Goal: Check status: Check status

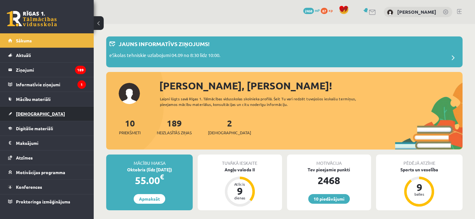
click at [42, 116] on link "[DEMOGRAPHIC_DATA]" at bounding box center [47, 114] width 78 height 14
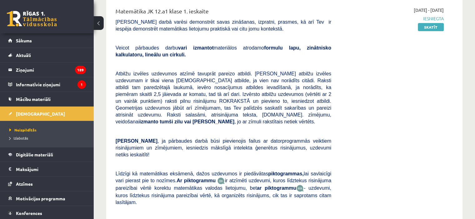
scroll to position [129, 0]
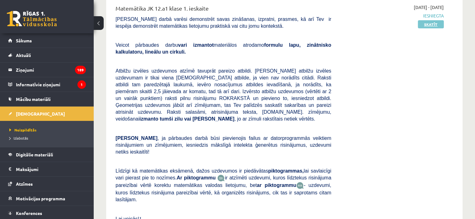
click at [431, 25] on link "Skatīt" at bounding box center [431, 24] width 26 height 8
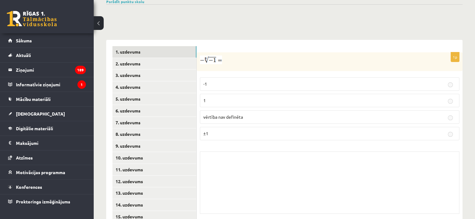
scroll to position [233, 0]
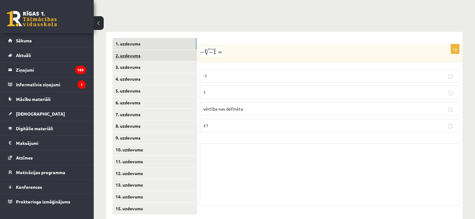
click at [184, 50] on link "2. uzdevums" at bounding box center [154, 56] width 84 height 12
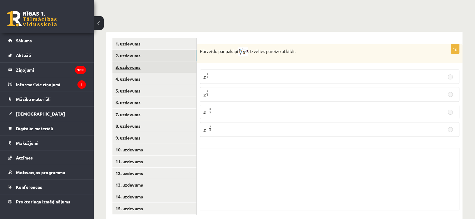
click at [184, 62] on link "3. uzdevums" at bounding box center [154, 68] width 84 height 12
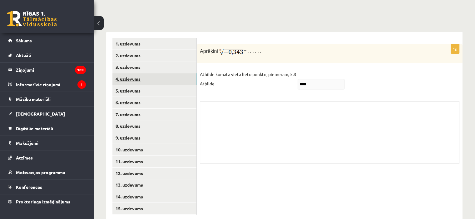
click at [180, 73] on link "4. uzdevums" at bounding box center [154, 79] width 84 height 12
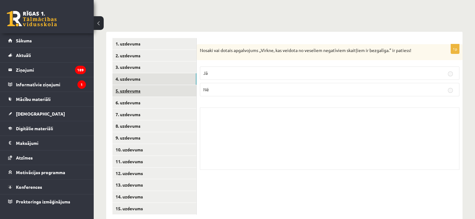
click at [179, 85] on link "5. uzdevums" at bounding box center [154, 91] width 84 height 12
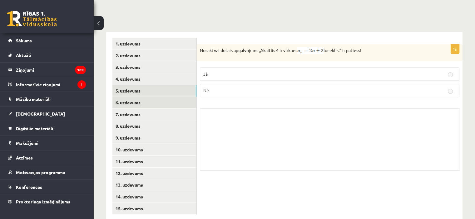
click at [179, 97] on link "6. uzdevums" at bounding box center [154, 103] width 84 height 12
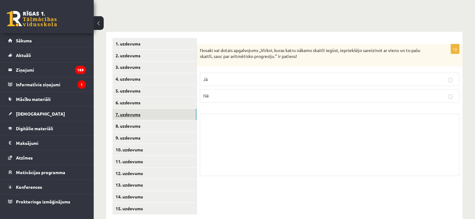
click at [179, 109] on link "7. uzdevums" at bounding box center [154, 115] width 84 height 12
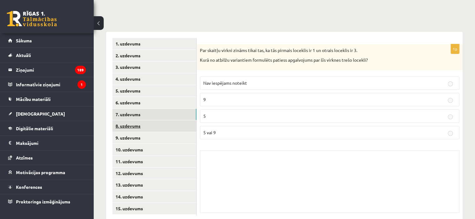
click at [178, 121] on link "8. uzdevums" at bounding box center [154, 127] width 84 height 12
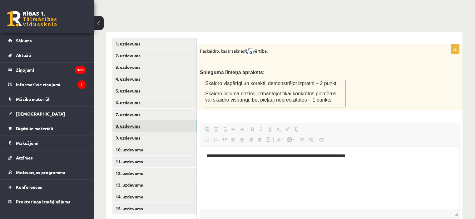
scroll to position [0, 0]
click at [177, 132] on link "9. uzdevums" at bounding box center [154, 138] width 84 height 12
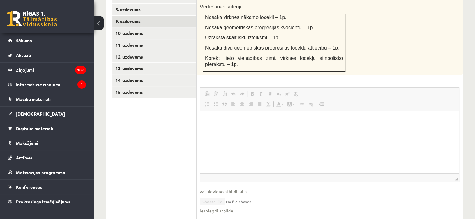
scroll to position [378, 0]
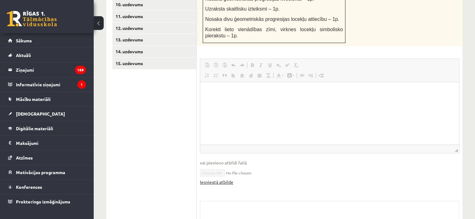
click at [214, 179] on link "Iesniegtā atbilde" at bounding box center [216, 182] width 33 height 7
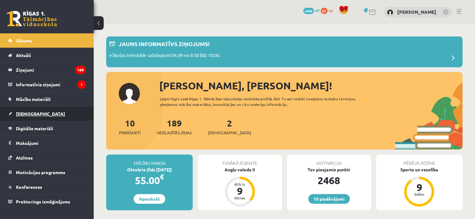
click at [33, 112] on span "[DEMOGRAPHIC_DATA]" at bounding box center [40, 114] width 49 height 6
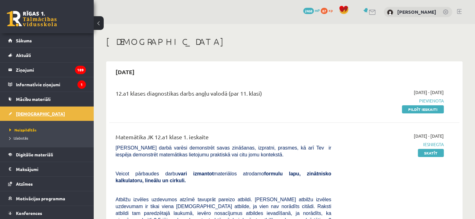
click at [33, 112] on span "[DEMOGRAPHIC_DATA]" at bounding box center [40, 114] width 49 height 6
click at [429, 155] on link "Skatīt" at bounding box center [431, 153] width 26 height 8
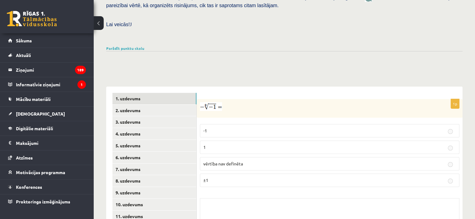
scroll to position [179, 0]
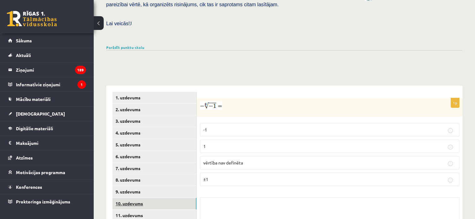
click at [175, 198] on link "10. uzdevums" at bounding box center [154, 204] width 84 height 12
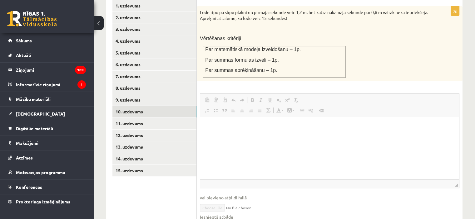
scroll to position [275, 0]
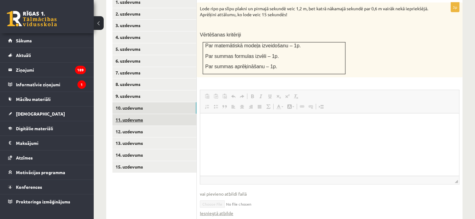
click at [176, 114] on link "11. uzdevums" at bounding box center [154, 120] width 84 height 12
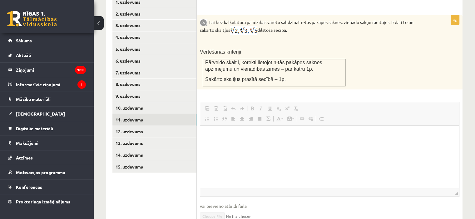
scroll to position [0, 0]
click at [176, 126] on link "12. uzdevums" at bounding box center [154, 132] width 84 height 12
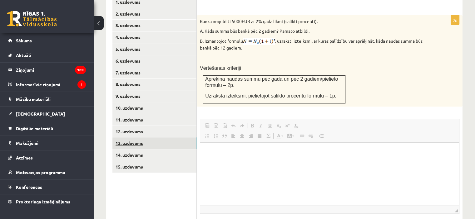
click at [177, 138] on link "13. uzdevums" at bounding box center [154, 144] width 84 height 12
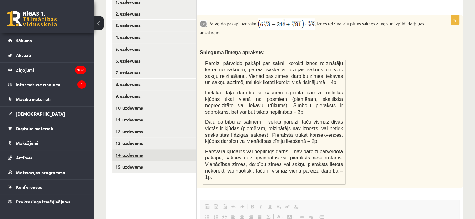
click at [178, 150] on link "14. uzdevums" at bounding box center [154, 156] width 84 height 12
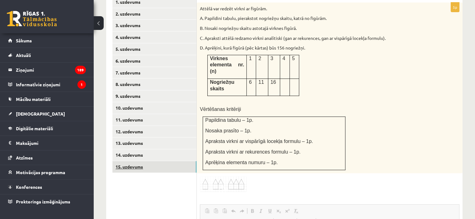
click at [179, 161] on link "15. uzdevums" at bounding box center [154, 167] width 84 height 12
